Goal: Find specific fact: Find specific fact

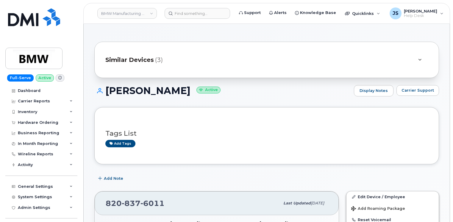
scroll to position [89, 0]
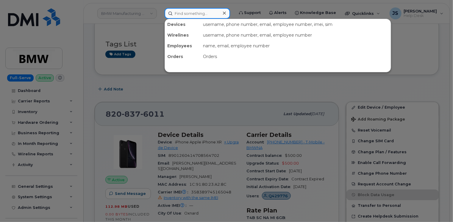
paste input "[PHONE_NUMBER]"
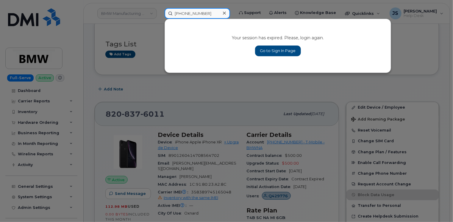
type input "[PHONE_NUMBER]"
click at [265, 52] on link "Go to Sign In Page" at bounding box center [278, 51] width 46 height 11
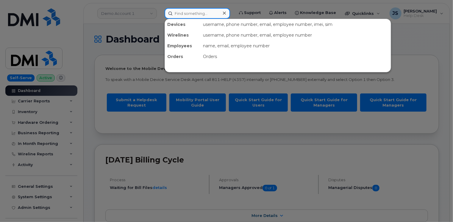
paste input "206 666 7543"
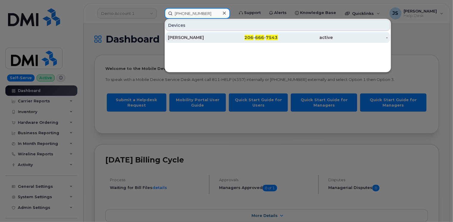
type input "206 666 7543"
click at [181, 36] on div "STEPHANIE HILL" at bounding box center [195, 38] width 55 height 6
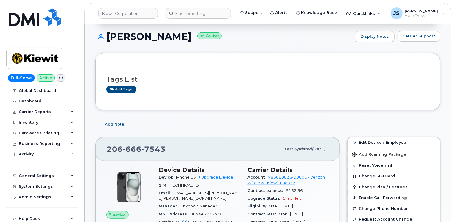
scroll to position [30, 0]
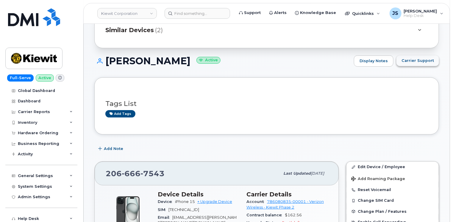
click at [424, 60] on span "Carrier Support" at bounding box center [417, 61] width 32 height 6
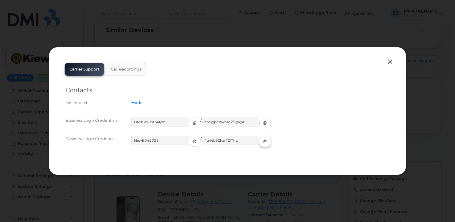
click at [263, 140] on icon "button" at bounding box center [265, 142] width 4 height 4
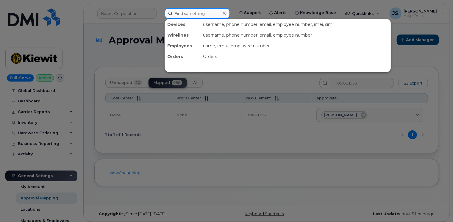
paste input "[PHONE_NUMBER]"
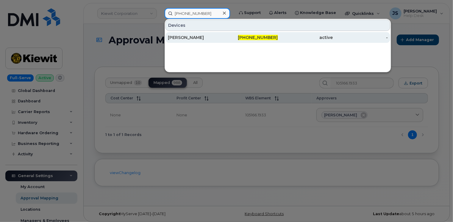
type input "[PHONE_NUMBER]"
click at [203, 36] on div "[PERSON_NAME]" at bounding box center [195, 38] width 55 height 6
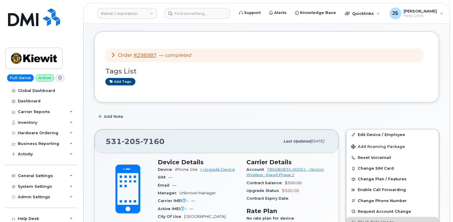
scroll to position [24, 0]
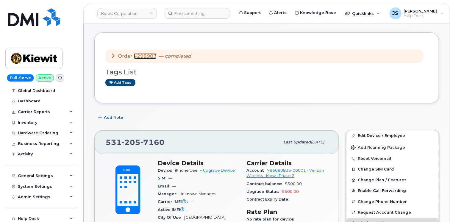
click at [142, 56] on link "#298987" at bounding box center [145, 56] width 23 height 6
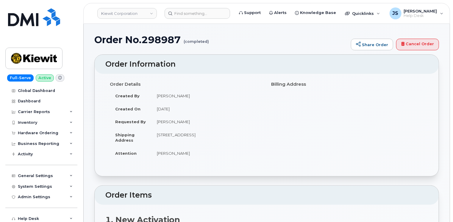
click at [161, 37] on h1 "Order No.298987 (completed)" at bounding box center [220, 40] width 253 height 10
copy h1 "298987"
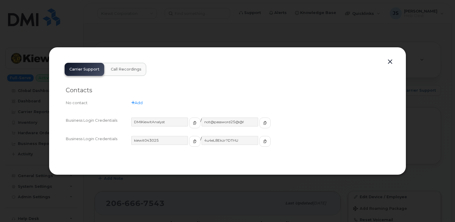
scroll to position [30, 0]
click at [263, 142] on icon "button" at bounding box center [265, 142] width 4 height 4
